Goal: Navigation & Orientation: Find specific page/section

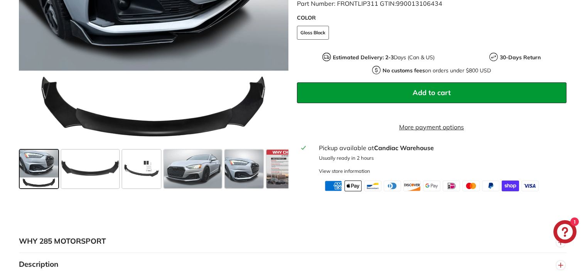
scroll to position [259, 0]
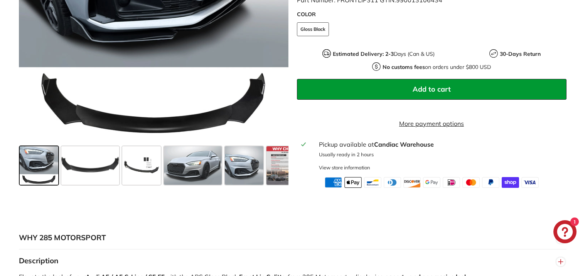
click at [52, 182] on span at bounding box center [39, 165] width 39 height 39
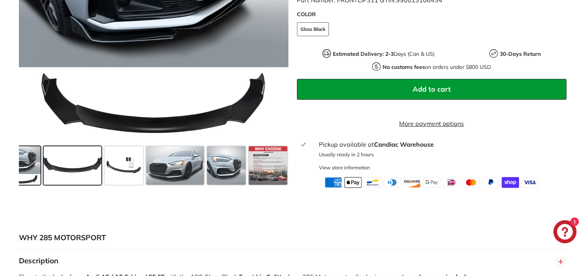
click at [66, 180] on span at bounding box center [73, 165] width 58 height 39
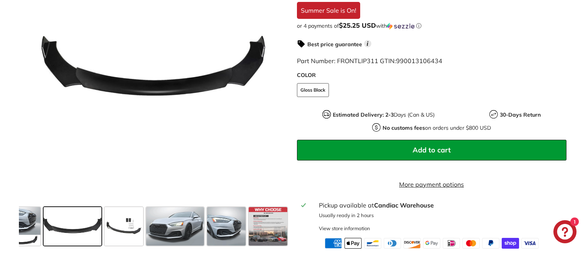
scroll to position [200, 0]
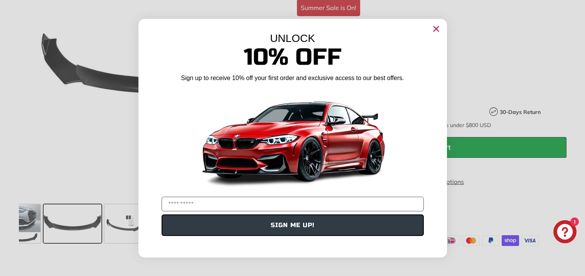
click at [439, 28] on circle "Close dialog" at bounding box center [436, 29] width 12 height 12
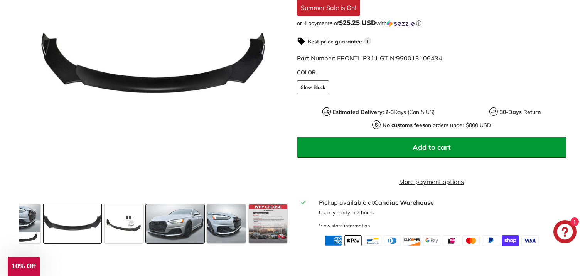
click at [175, 233] on span at bounding box center [175, 224] width 58 height 39
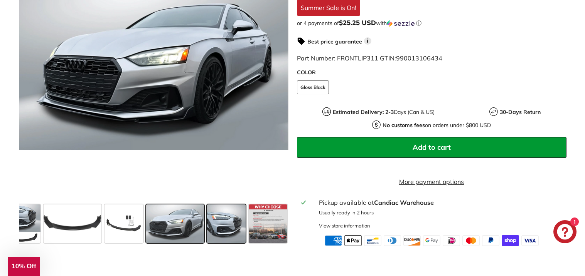
click at [218, 232] on span at bounding box center [226, 224] width 39 height 39
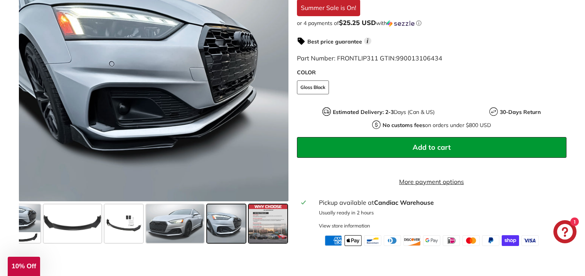
click at [264, 230] on span at bounding box center [268, 224] width 39 height 39
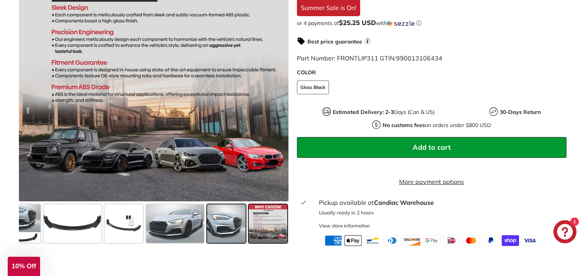
click at [231, 233] on span at bounding box center [226, 224] width 39 height 39
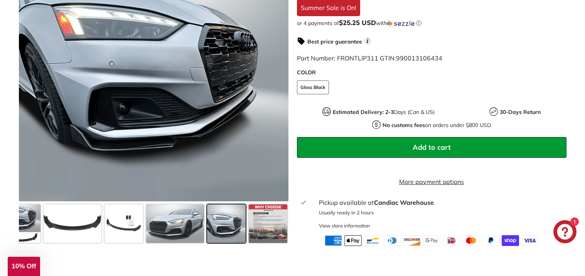
scroll to position [0, 0]
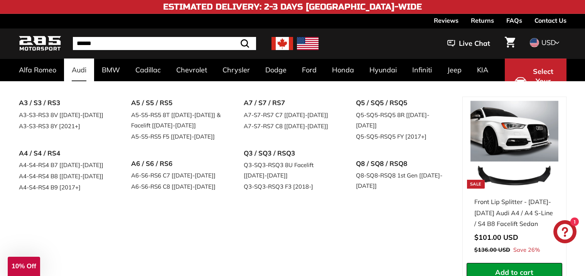
click at [91, 72] on link "Audi" at bounding box center [79, 70] width 30 height 23
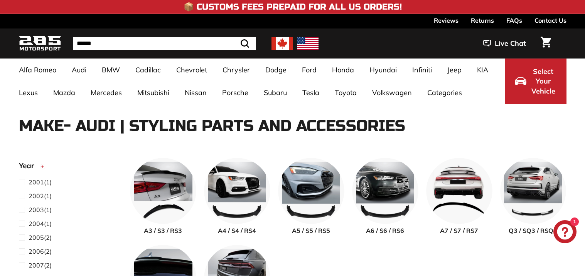
select select "**********"
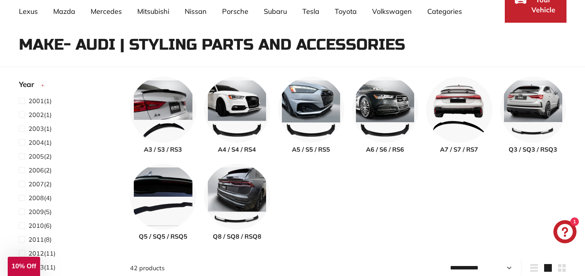
scroll to position [82, 0]
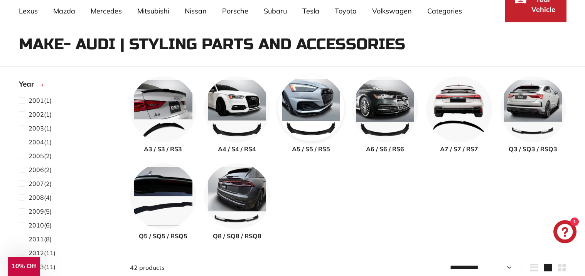
click at [289, 114] on img at bounding box center [311, 108] width 66 height 66
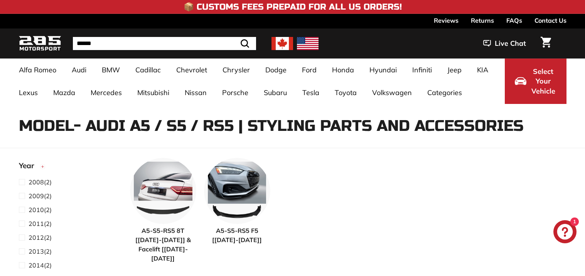
select select "**********"
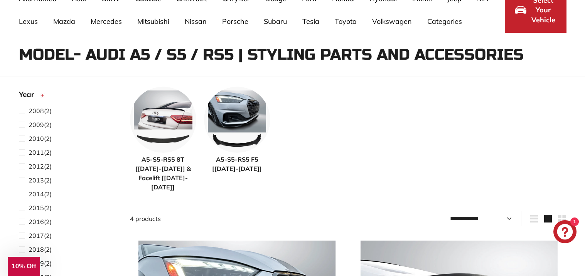
scroll to position [72, 0]
